Goal: Information Seeking & Learning: Learn about a topic

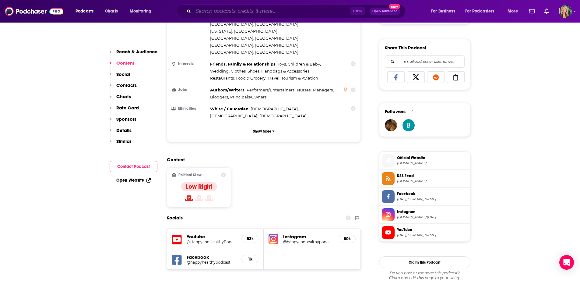
click at [223, 12] on input "Search podcasts, credits, & more..." at bounding box center [271, 11] width 157 height 10
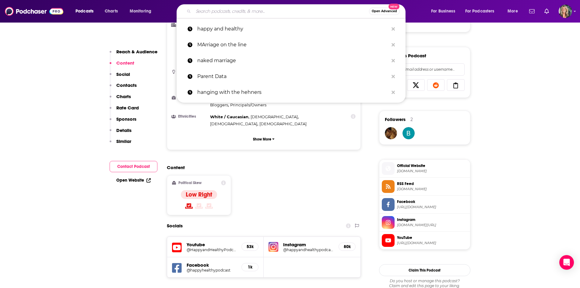
scroll to position [335, 0]
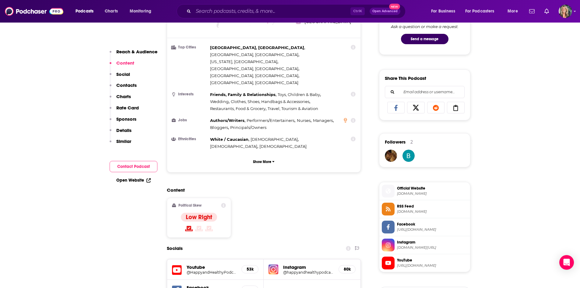
click at [305, 187] on div "Content Political Skew Low Right" at bounding box center [264, 214] width 194 height 55
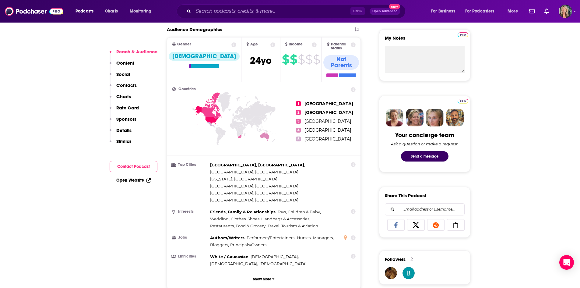
scroll to position [244, 0]
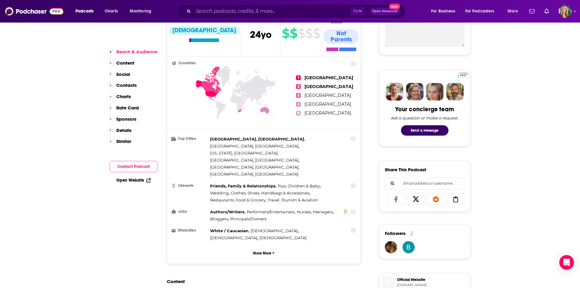
drag, startPoint x: 57, startPoint y: 73, endPoint x: 56, endPoint y: 70, distance: 3.2
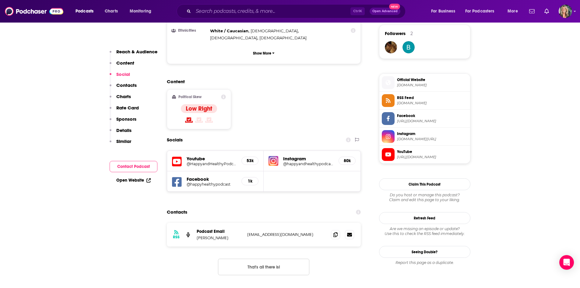
scroll to position [457, 0]
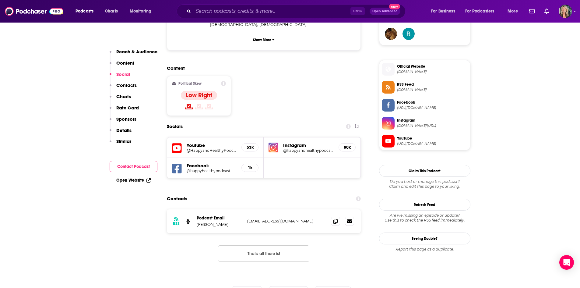
drag, startPoint x: 322, startPoint y: 150, endPoint x: 326, endPoint y: 154, distance: 5.4
click at [322, 193] on div "Contacts" at bounding box center [264, 199] width 194 height 12
click at [229, 148] on h5 "@HappyandHealthyPodcast" at bounding box center [212, 150] width 50 height 5
drag, startPoint x: 319, startPoint y: 63, endPoint x: 318, endPoint y: 72, distance: 8.3
click at [319, 68] on div "Content Political Skew Low Right" at bounding box center [264, 92] width 194 height 55
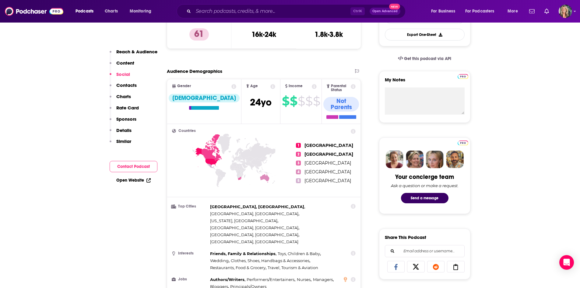
scroll to position [0, 0]
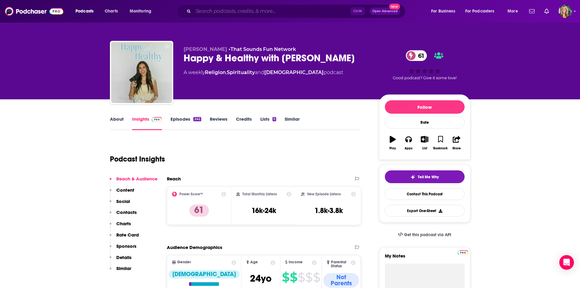
click at [256, 11] on input "Search podcasts, credits, & more..." at bounding box center [271, 11] width 157 height 10
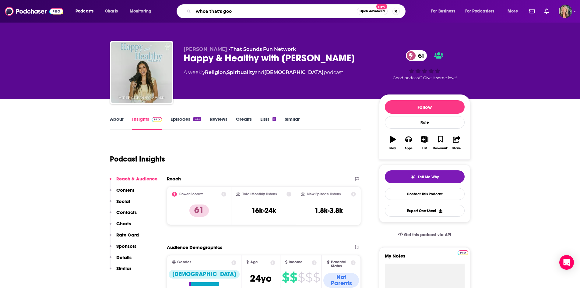
type input "whoa that's good"
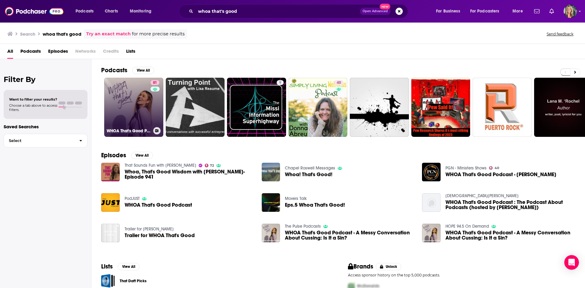
click at [131, 85] on link "81 WHOA That's Good Podcast" at bounding box center [133, 107] width 59 height 59
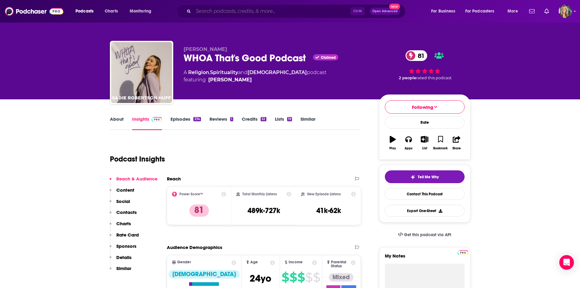
click at [230, 13] on input "Search podcasts, credits, & more..." at bounding box center [271, 11] width 157 height 10
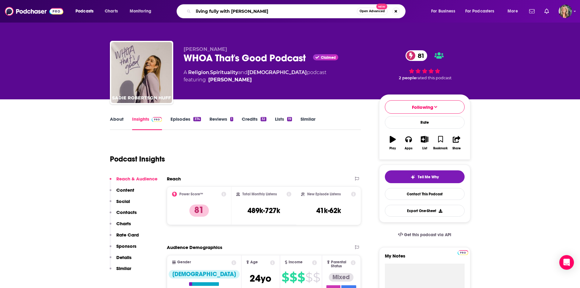
type input "living fully with [PERSON_NAME]"
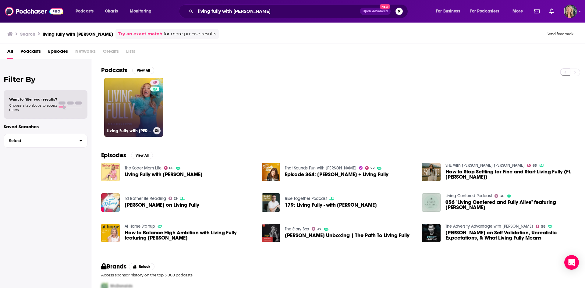
click at [141, 116] on link "49 Living Fully with [PERSON_NAME]" at bounding box center [133, 107] width 59 height 59
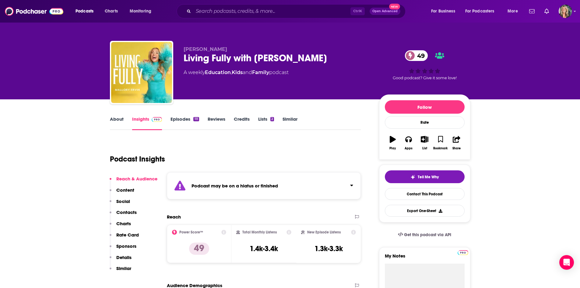
click at [189, 122] on link "Episodes 111" at bounding box center [185, 123] width 28 height 14
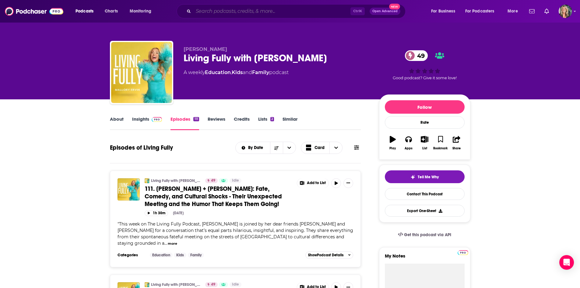
click at [240, 9] on input "Search podcasts, credits, & more..." at bounding box center [271, 11] width 157 height 10
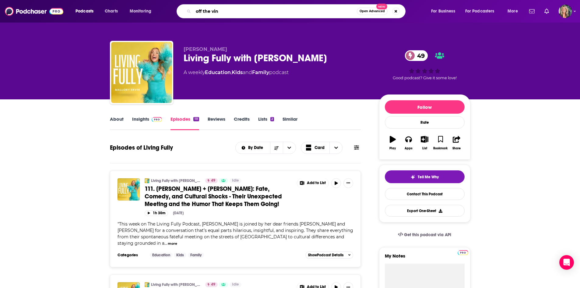
type input "off the vine"
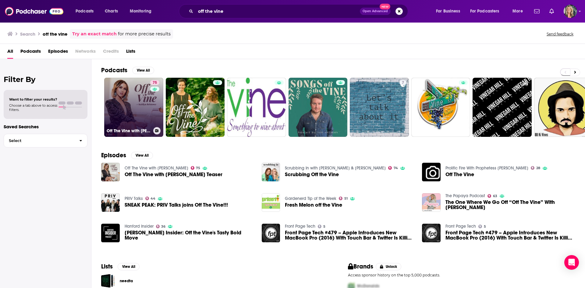
click at [128, 93] on link "75 Off The Vine with [PERSON_NAME]" at bounding box center [133, 107] width 59 height 59
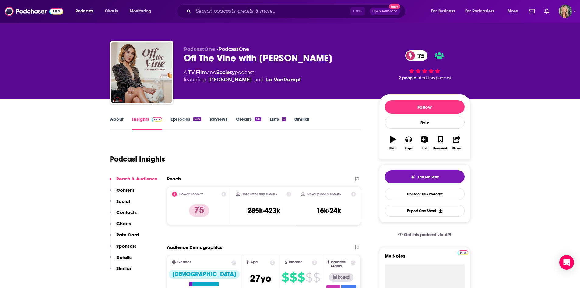
click at [115, 122] on link "About" at bounding box center [117, 123] width 14 height 14
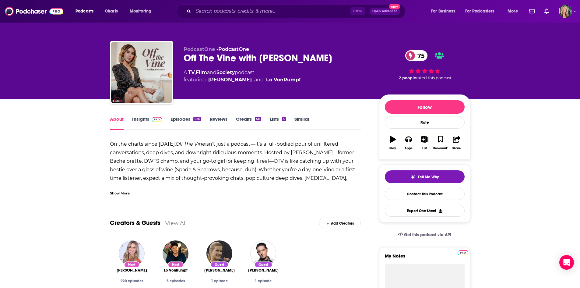
click at [131, 192] on div "Show More" at bounding box center [235, 191] width 251 height 10
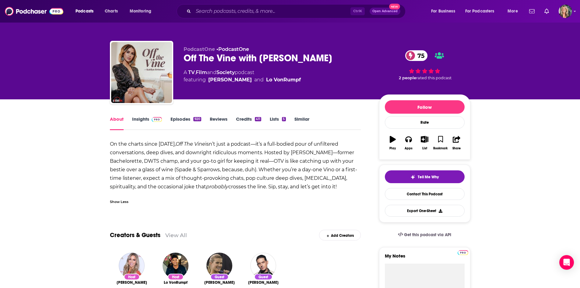
click at [142, 119] on link "Insights" at bounding box center [147, 123] width 30 height 14
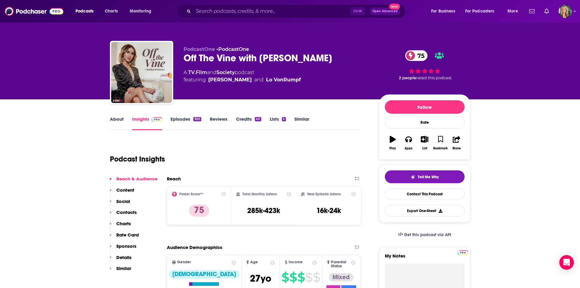
click at [191, 120] on link "Episodes 920" at bounding box center [186, 123] width 30 height 14
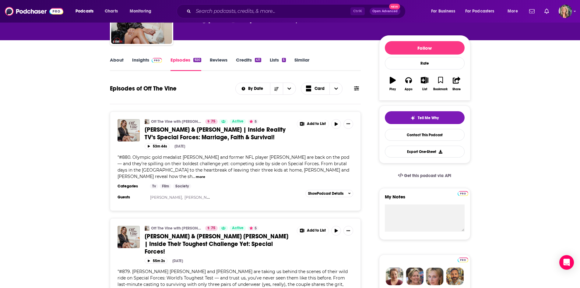
scroll to position [61, 0]
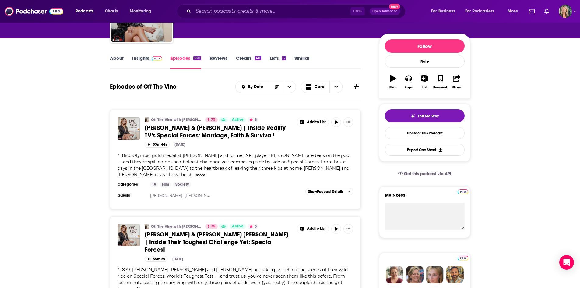
click at [196, 175] on button "more" at bounding box center [200, 174] width 9 height 5
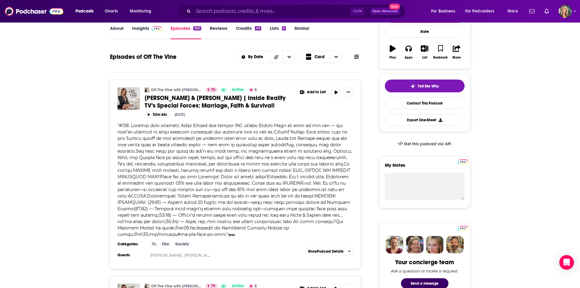
scroll to position [91, 0]
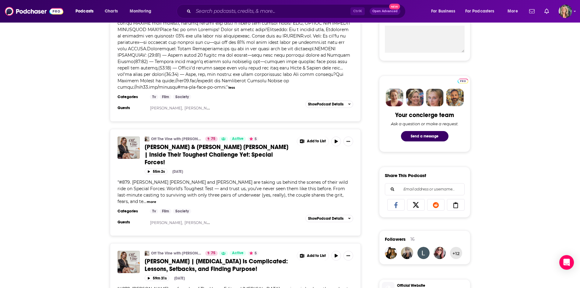
scroll to position [244, 0]
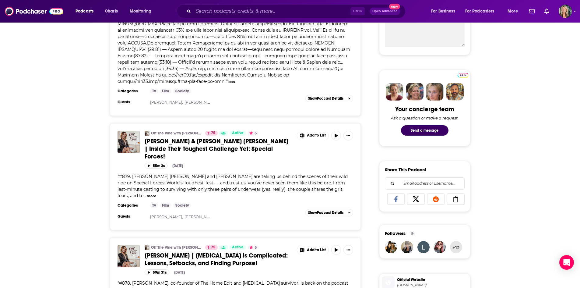
click at [147, 193] on button "more" at bounding box center [151, 195] width 9 height 5
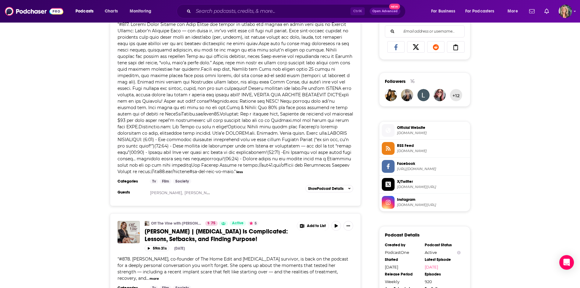
scroll to position [457, 0]
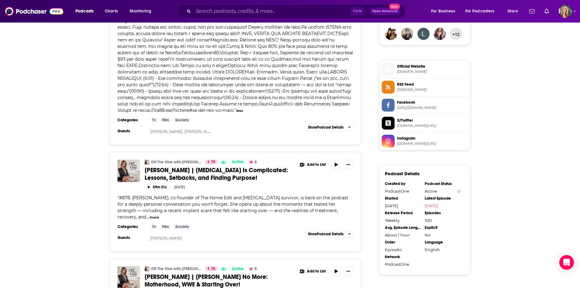
click at [150, 215] on button "more" at bounding box center [154, 217] width 9 height 5
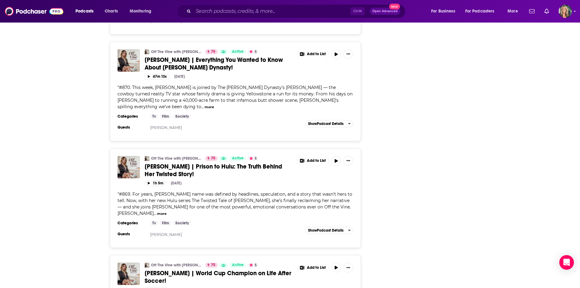
scroll to position [1554, 0]
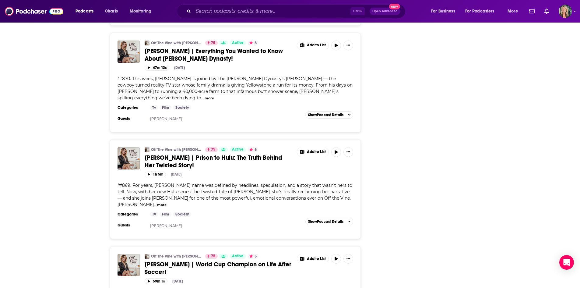
click at [61, 119] on div "About Insights Episodes 920 Reviews Credits 411 Lists 5 Similar Episodes of Off…" at bounding box center [290, 99] width 580 height 3107
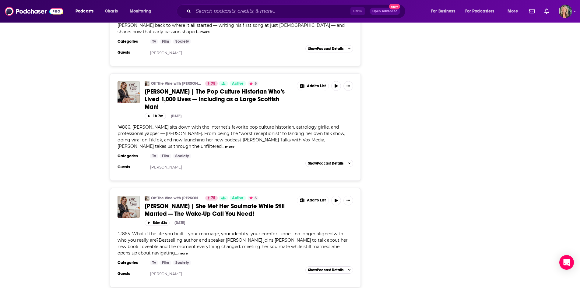
scroll to position [1950, 0]
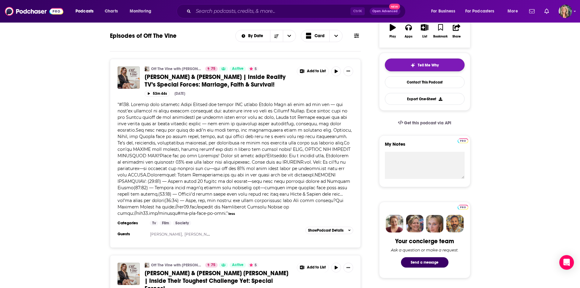
scroll to position [0, 0]
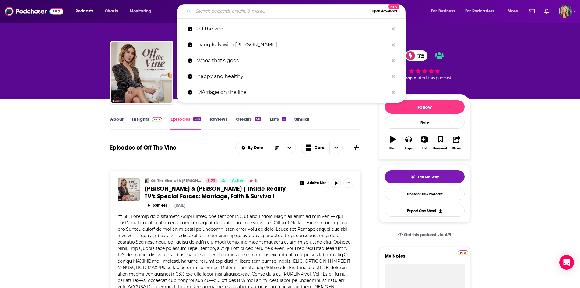
click at [219, 7] on input "Search podcasts, credits, & more..." at bounding box center [281, 11] width 176 height 10
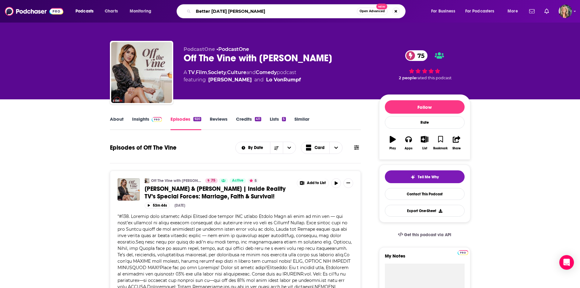
type input "Better [DATE] [PERSON_NAME]"
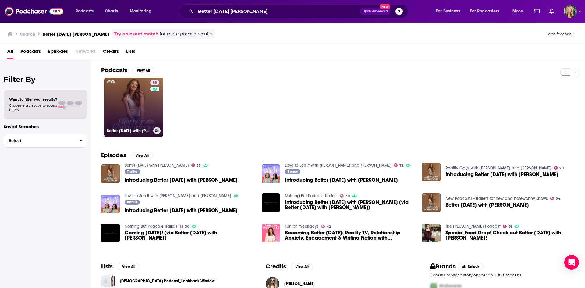
click at [125, 96] on link "55 Better [DATE] with [PERSON_NAME]" at bounding box center [133, 107] width 59 height 59
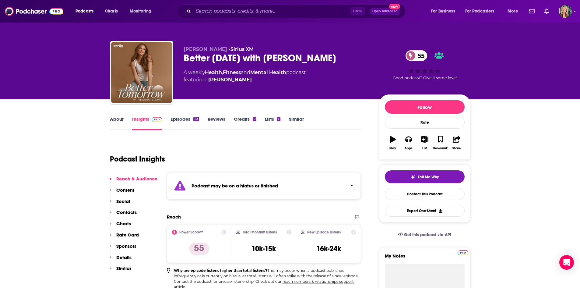
click at [347, 146] on div "Podcast Insights" at bounding box center [233, 155] width 246 height 31
click at [343, 190] on div "Podcast may be on a hiatus or finished" at bounding box center [264, 185] width 194 height 27
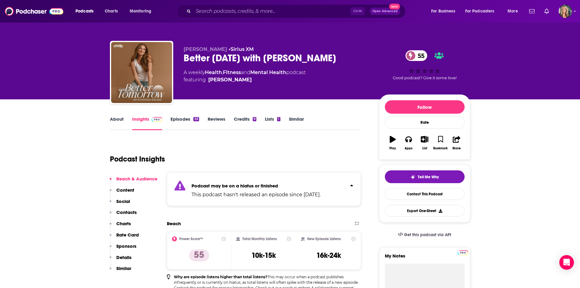
click at [111, 116] on link "About" at bounding box center [117, 123] width 14 height 14
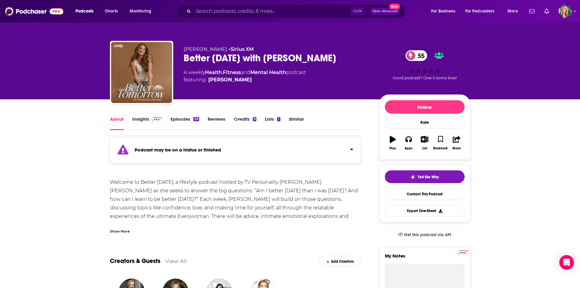
click at [113, 232] on div "Show More" at bounding box center [120, 231] width 20 height 6
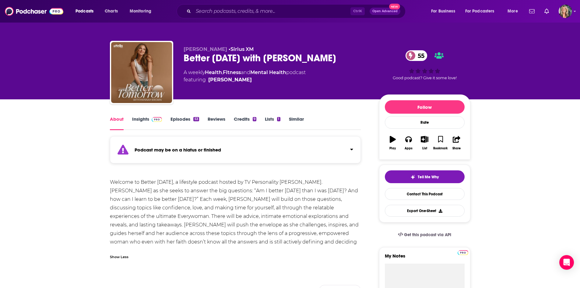
click at [189, 119] on link "Episodes 53" at bounding box center [185, 123] width 28 height 14
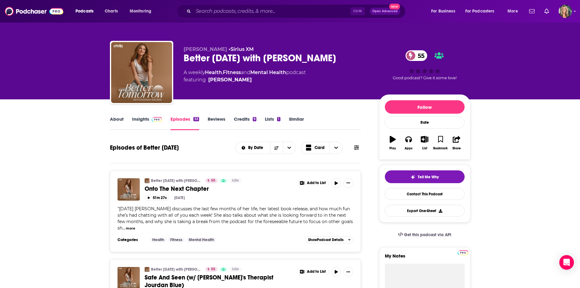
scroll to position [30, 0]
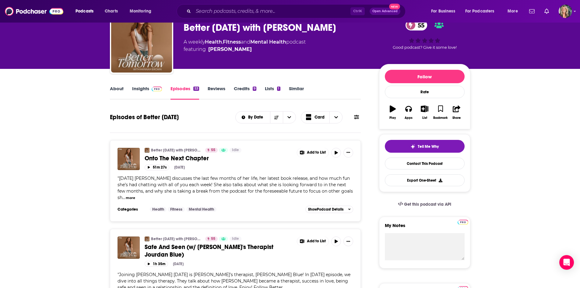
click at [135, 195] on button "more" at bounding box center [130, 197] width 9 height 5
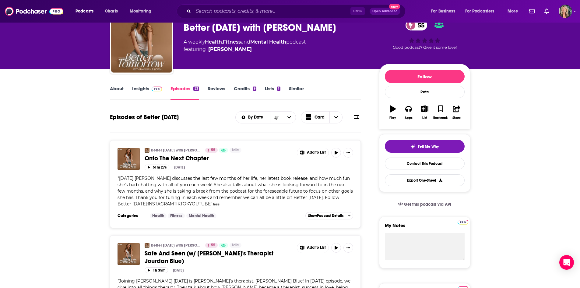
click at [145, 94] on link "Insights" at bounding box center [147, 93] width 30 height 14
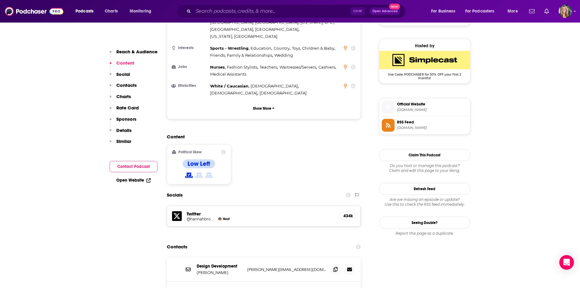
scroll to position [457, 0]
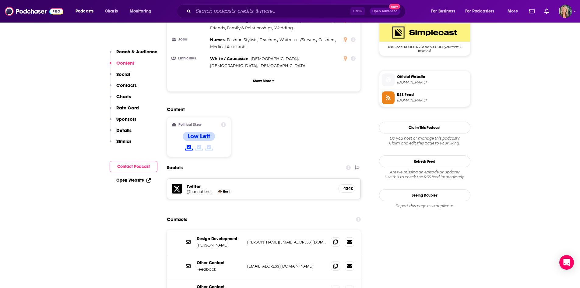
click at [274, 189] on div "@hannahbrown Host" at bounding box center [260, 191] width 147 height 5
click at [196, 189] on h5 "@hannahbrown" at bounding box center [201, 191] width 29 height 5
click at [254, 7] on input "Search podcasts, credits, & more..." at bounding box center [271, 11] width 157 height 10
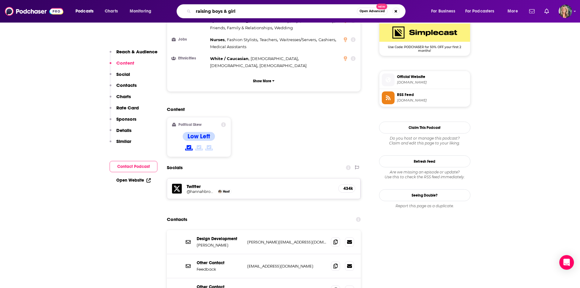
type input "raising boys & girls"
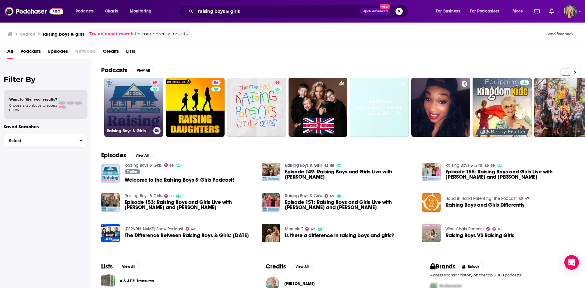
click at [134, 114] on link "69 Raising Boys & Girls" at bounding box center [133, 107] width 59 height 59
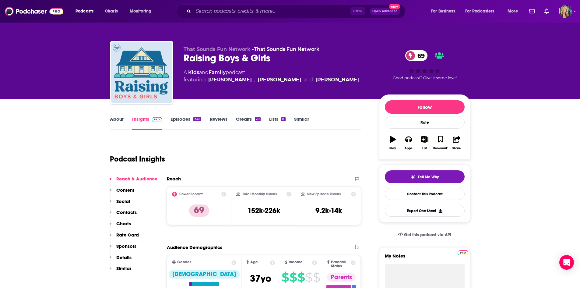
click at [307, 149] on div "Podcast Insights" at bounding box center [233, 155] width 246 height 31
click at [198, 122] on link "Episodes 345" at bounding box center [186, 123] width 30 height 14
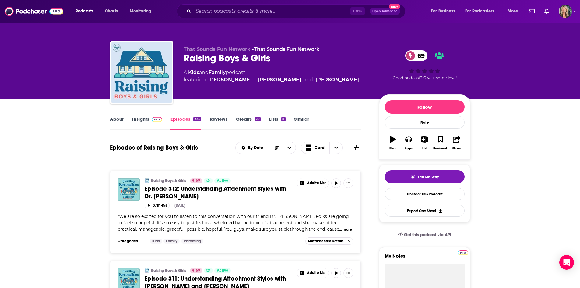
click at [239, 11] on input "Search podcasts, credits, & more..." at bounding box center [271, 11] width 157 height 10
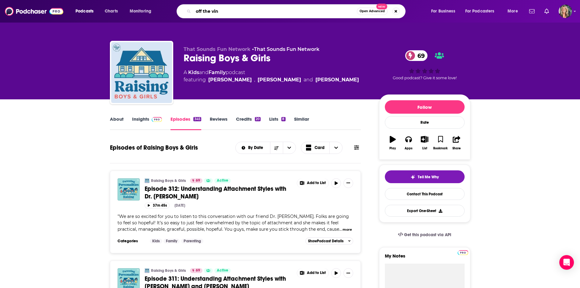
type input "off the vine"
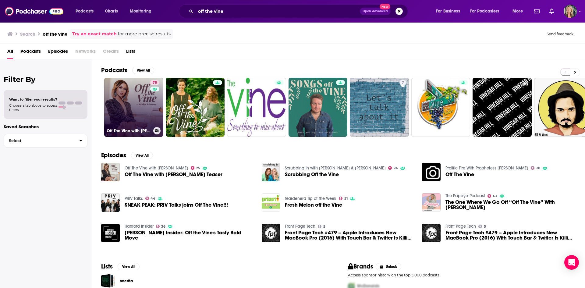
click at [130, 91] on link "75 Off The Vine with [PERSON_NAME]" at bounding box center [133, 107] width 59 height 59
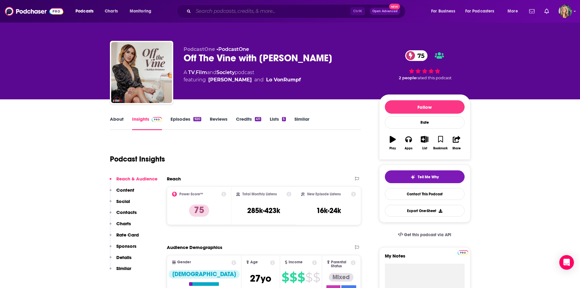
click at [255, 7] on input "Search podcasts, credits, & more..." at bounding box center [271, 11] width 157 height 10
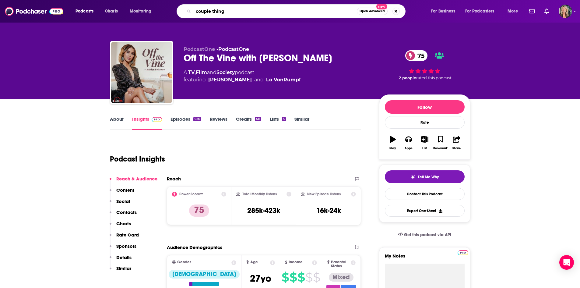
type input "couple things"
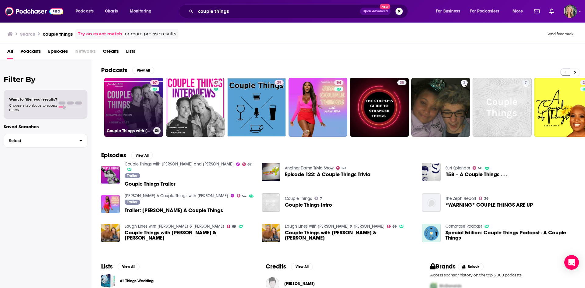
click at [136, 90] on link "67 Couple Things with [PERSON_NAME] and [PERSON_NAME]" at bounding box center [133, 107] width 59 height 59
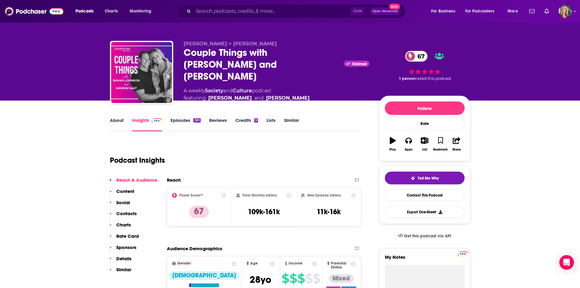
click at [319, 126] on div "About Insights Episodes 301 Reviews Credits 9 Lists Similar" at bounding box center [235, 123] width 251 height 15
click at [189, 125] on link "Episodes 301" at bounding box center [186, 124] width 30 height 14
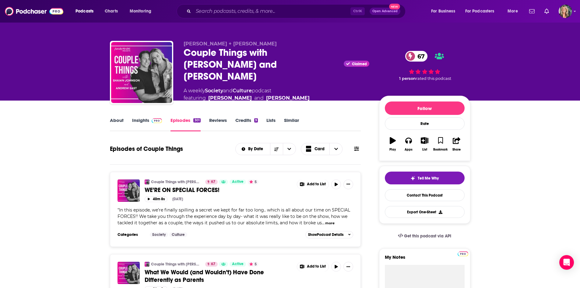
click at [208, 12] on input "Search podcasts, credits, & more..." at bounding box center [271, 11] width 157 height 10
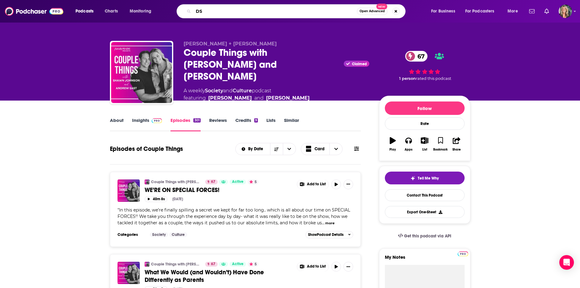
type input "D"
type input "SheKnows"
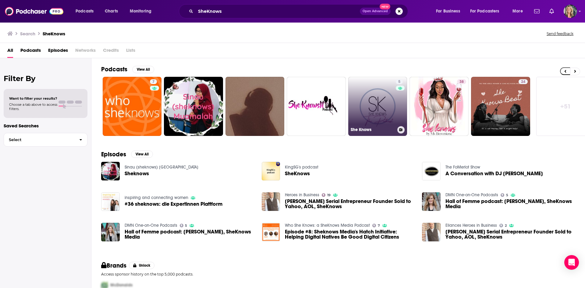
scroll to position [0, 76]
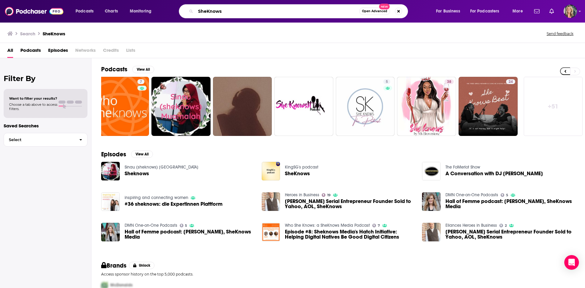
click at [207, 9] on input "SheKnows" at bounding box center [278, 11] width 164 height 10
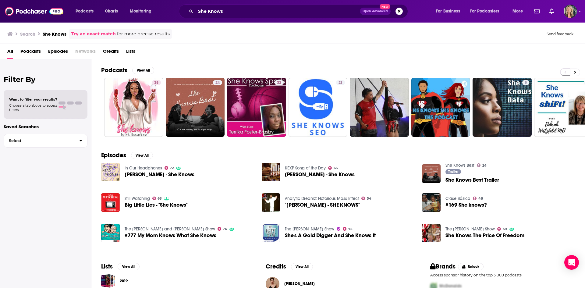
click at [189, 52] on div "All Podcasts Episodes Networks Credits Lists" at bounding box center [293, 52] width 573 height 12
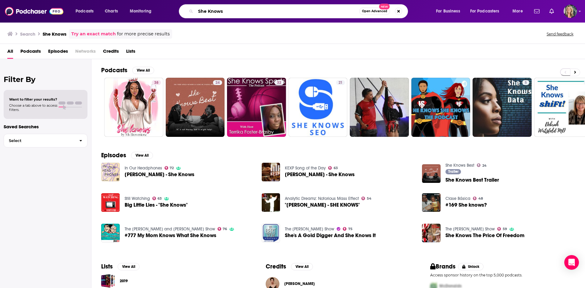
drag, startPoint x: 284, startPoint y: 12, endPoint x: 145, endPoint y: 6, distance: 139.3
click at [145, 6] on div "Podcasts Charts Monitoring She Knows Open Advanced New For Business For Podcast…" at bounding box center [299, 11] width 457 height 14
type input "dinner party podcast"
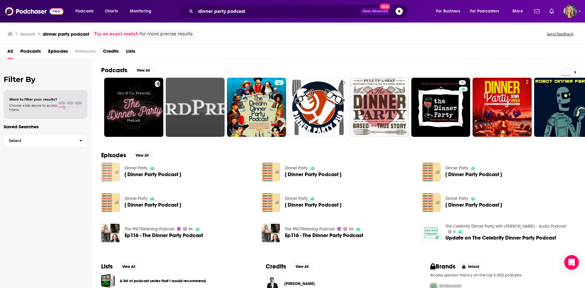
click at [107, 170] on img "{ Dinner Party Podcast }" at bounding box center [110, 172] width 19 height 19
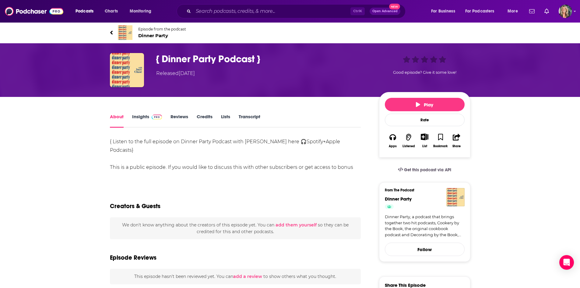
click at [144, 33] on span "Dinner Party" at bounding box center [162, 36] width 48 height 6
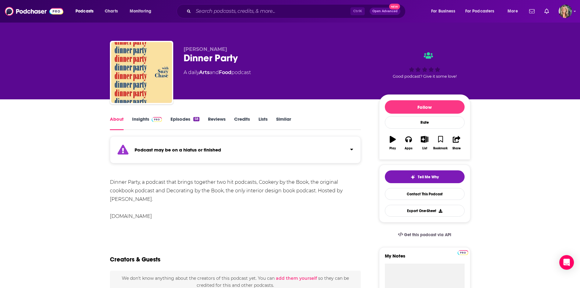
click at [312, 206] on div "Dinner Party, a podcast that brings together two hit podcasts, Cookery by the B…" at bounding box center [235, 199] width 251 height 43
click at [313, 201] on div "Dinner Party, a podcast that brings together two hit podcasts, Cookery by the B…" at bounding box center [235, 199] width 251 height 43
click at [347, 205] on div "Dinner Party, a podcast that brings together two hit podcasts, Cookery by the B…" at bounding box center [235, 199] width 251 height 43
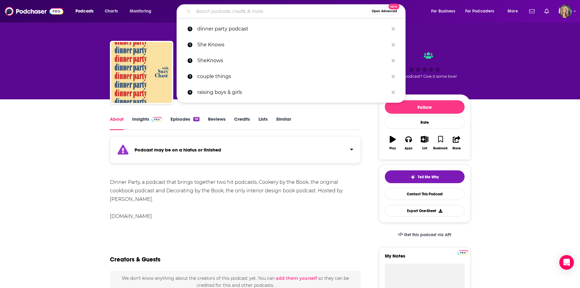
click at [305, 9] on input "Search podcasts, credits, & more..." at bounding box center [281, 11] width 176 height 10
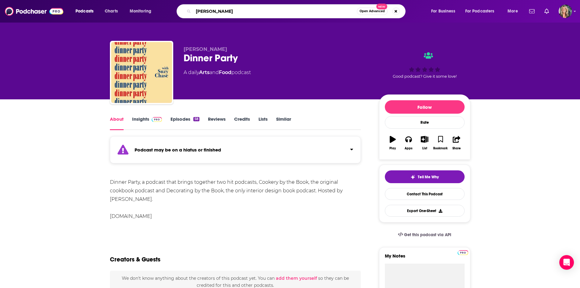
type input "[PERSON_NAME]"
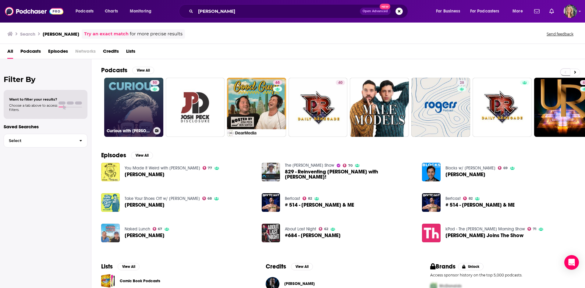
click at [124, 96] on link "50 Curious with [PERSON_NAME]" at bounding box center [133, 107] width 59 height 59
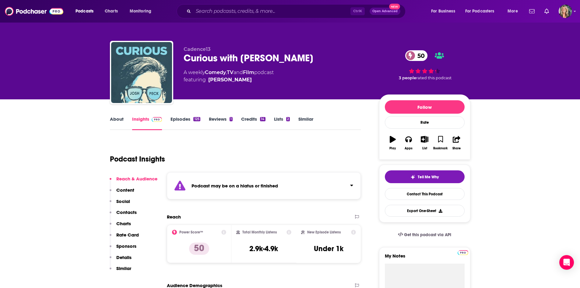
click at [290, 150] on div "Podcast Insights" at bounding box center [233, 155] width 246 height 31
click at [186, 121] on link "Episodes 125" at bounding box center [186, 123] width 30 height 14
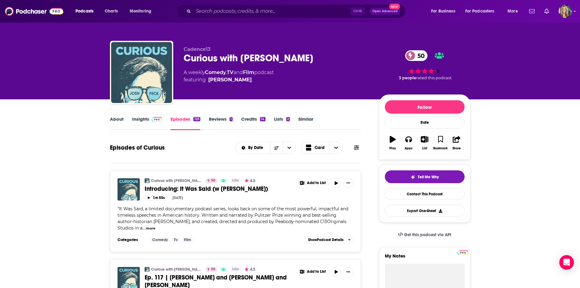
click at [121, 120] on link "About" at bounding box center [117, 123] width 14 height 14
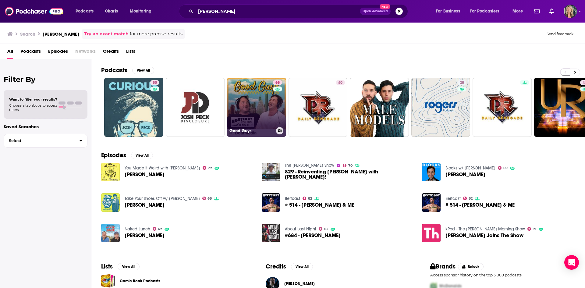
click at [253, 105] on link "65 Good Guys" at bounding box center [256, 107] width 59 height 59
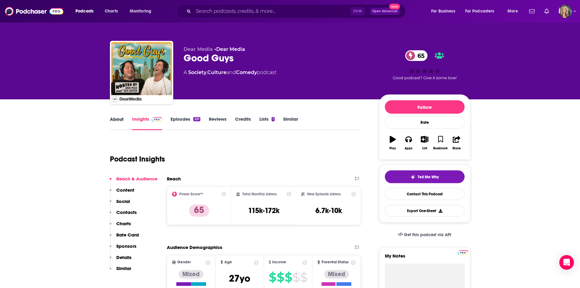
click at [129, 116] on div "About" at bounding box center [121, 123] width 22 height 14
click at [110, 122] on link "About" at bounding box center [117, 123] width 14 height 14
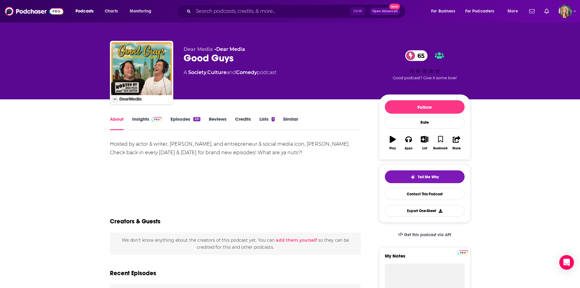
click at [112, 123] on link "About" at bounding box center [117, 123] width 14 height 14
click at [143, 121] on link "Insights" at bounding box center [147, 123] width 30 height 14
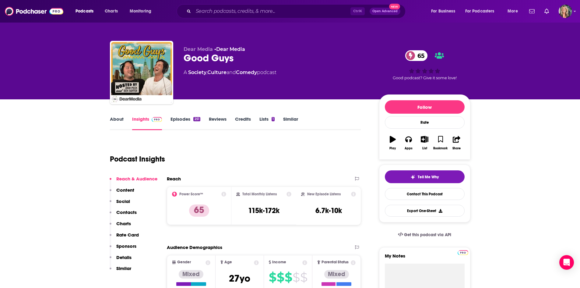
click at [217, 155] on div "Podcast Insights" at bounding box center [233, 155] width 246 height 31
click at [270, 148] on div "Podcast Insights" at bounding box center [233, 155] width 246 height 31
click at [186, 118] on link "Episodes 251" at bounding box center [186, 123] width 30 height 14
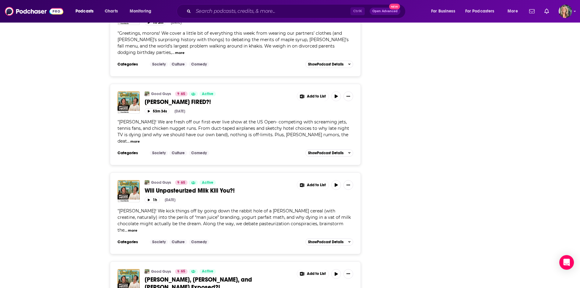
scroll to position [822, 0]
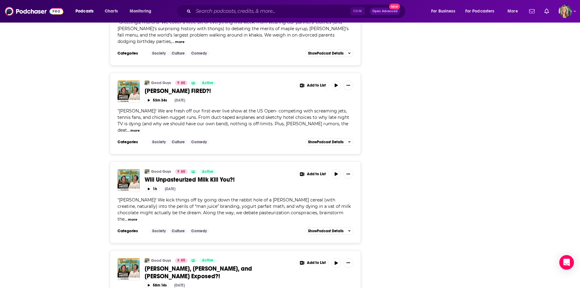
click at [228, 6] on input "Search podcasts, credits, & more..." at bounding box center [271, 11] width 157 height 10
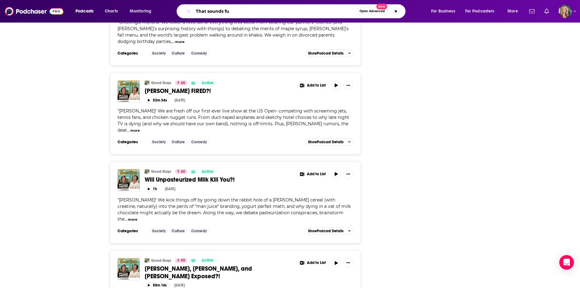
type input "That sounds fun"
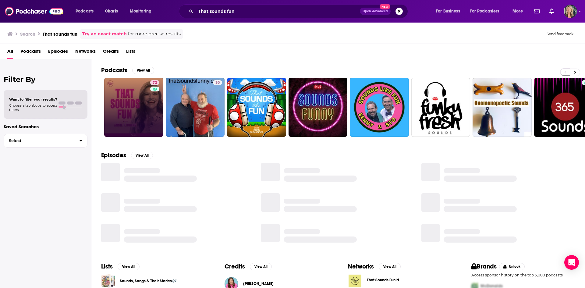
click at [131, 99] on link "72" at bounding box center [133, 107] width 59 height 59
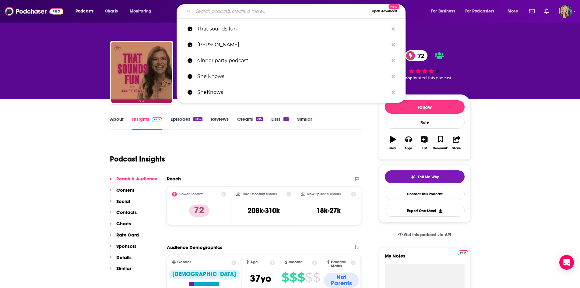
click at [254, 7] on input "Search podcasts, credits, & more..." at bounding box center [281, 11] width 176 height 10
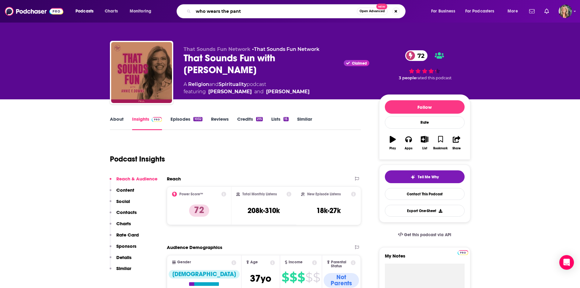
type input "who wears the pants"
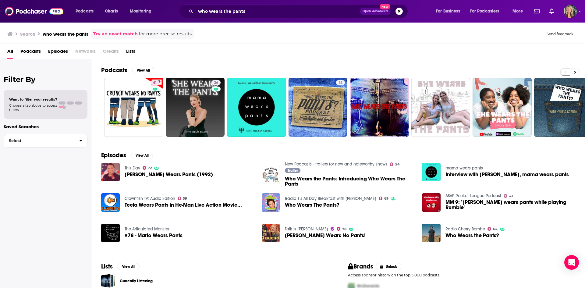
click at [272, 173] on img "Who Wears the Pants: Introducing Who Wears The Pants" at bounding box center [271, 175] width 19 height 19
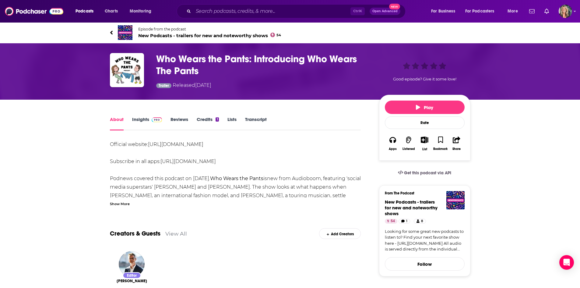
click at [124, 201] on div "Show More" at bounding box center [120, 203] width 20 height 6
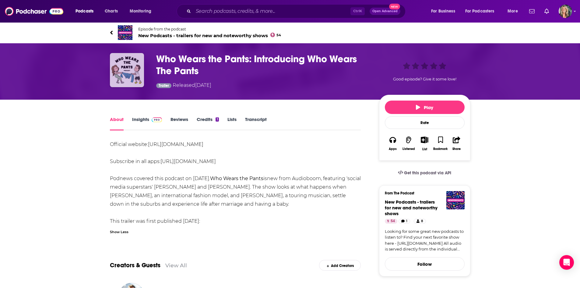
click at [131, 70] on img "Who Wears the Pants: Introducing Who Wears The Pants" at bounding box center [127, 70] width 34 height 34
click at [179, 61] on h1 "Who Wears the Pants: Introducing Who Wears The Pants" at bounding box center [262, 65] width 213 height 24
click at [186, 57] on h1 "Who Wears the Pants: Introducing Who Wears The Pants" at bounding box center [262, 65] width 213 height 24
click at [126, 71] on img "Who Wears the Pants: Introducing Who Wears The Pants" at bounding box center [127, 70] width 34 height 34
click at [315, 189] on div "Official website: [URL][DOMAIN_NAME] Subscribe in all apps: [URL][DOMAIN_NAME] …" at bounding box center [235, 182] width 251 height 85
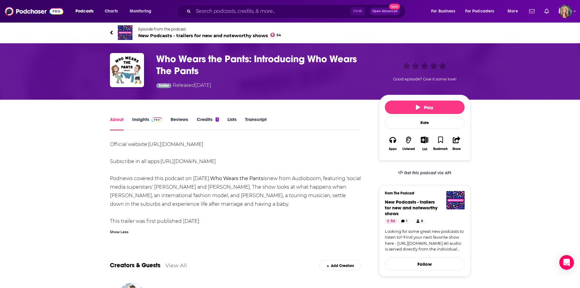
click at [243, 16] on div "Ctrl K Open Advanced New" at bounding box center [291, 11] width 229 height 14
click at [246, 5] on div "Ctrl K Open Advanced New" at bounding box center [291, 11] width 229 height 14
click at [250, 15] on input "Search podcasts, credits, & more..." at bounding box center [271, 11] width 157 height 10
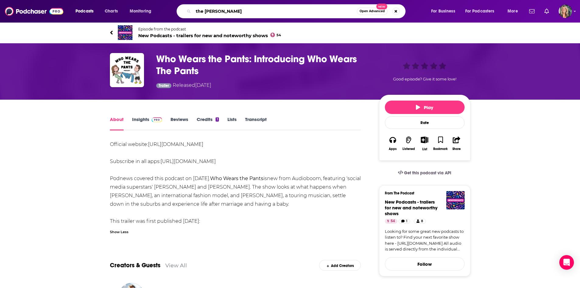
type input "the [PERSON_NAME] show"
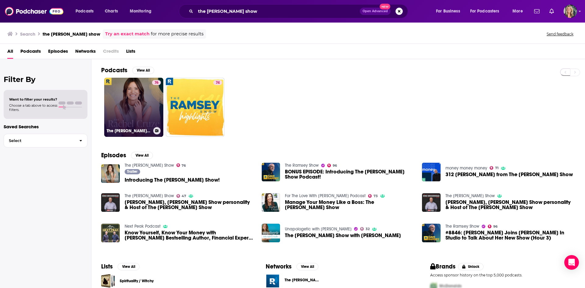
click at [132, 108] on link "76 The [PERSON_NAME] Show" at bounding box center [133, 107] width 59 height 59
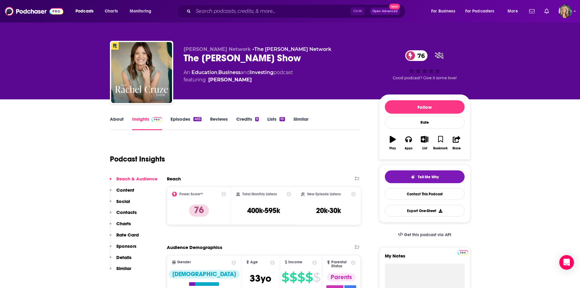
click at [175, 122] on link "Episodes 403" at bounding box center [186, 123] width 31 height 14
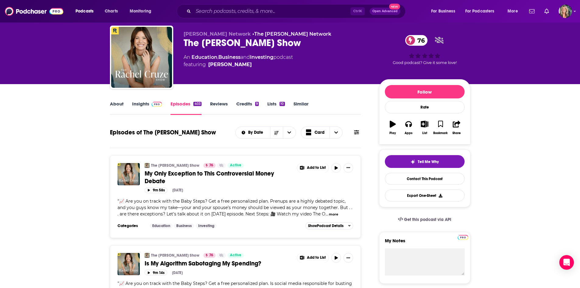
scroll to position [30, 0]
